Goal: Navigation & Orientation: Go to known website

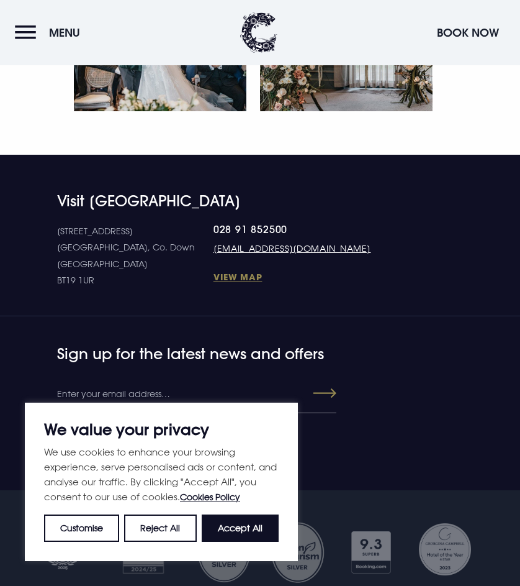
scroll to position [5891, 0]
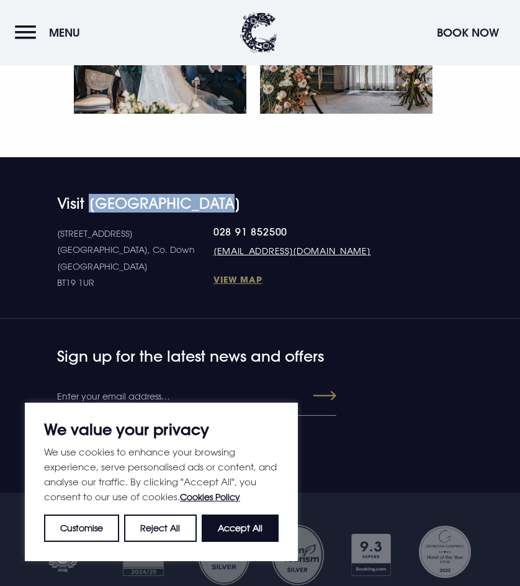
drag, startPoint x: 93, startPoint y: 202, endPoint x: 232, endPoint y: 204, distance: 139.1
click at [232, 204] on h4 "Visit [GEOGRAPHIC_DATA]" at bounding box center [260, 203] width 406 height 18
copy h4 "[GEOGRAPHIC_DATA]"
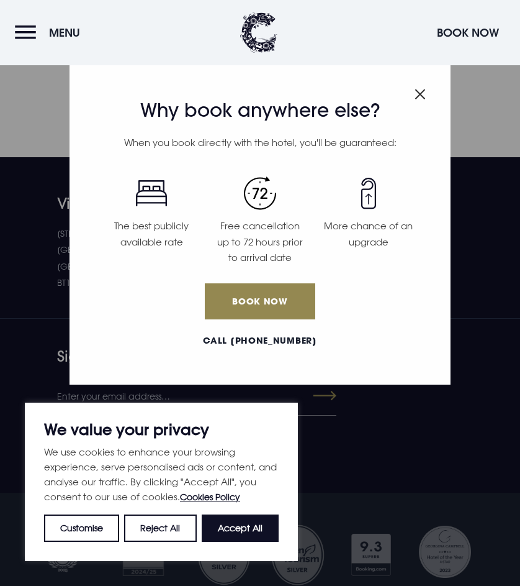
click at [421, 94] on img "Close modal" at bounding box center [420, 94] width 11 height 11
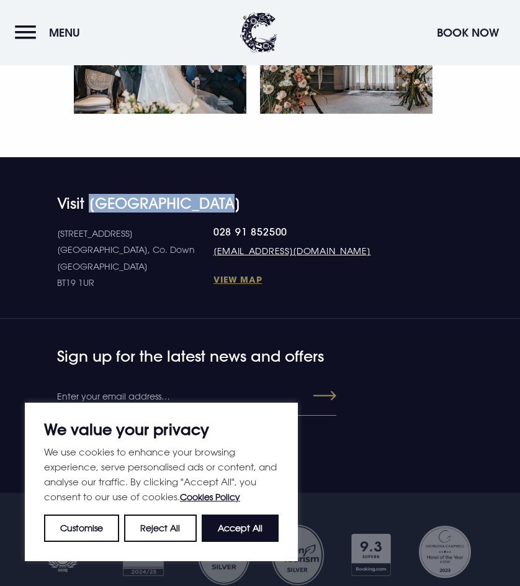
copy h4 "[GEOGRAPHIC_DATA]"
